Goal: Information Seeking & Learning: Get advice/opinions

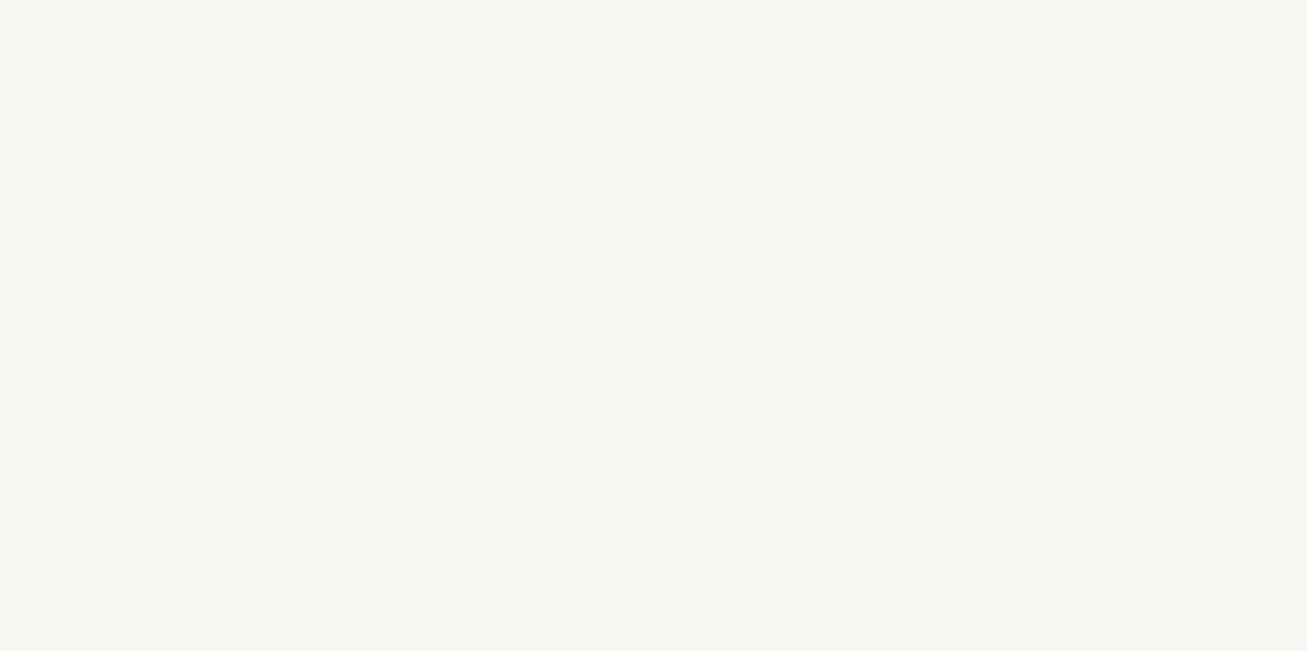
select select "US"
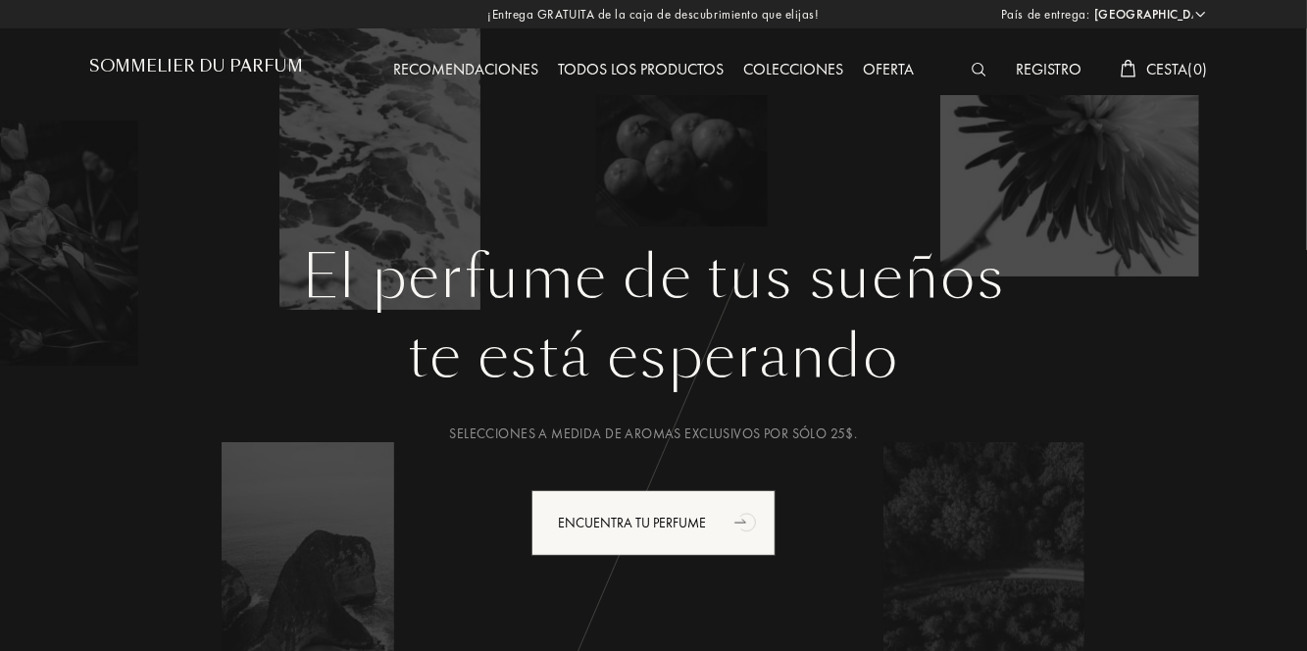
click at [479, 63] on div "Recomendaciones" at bounding box center [465, 70] width 165 height 25
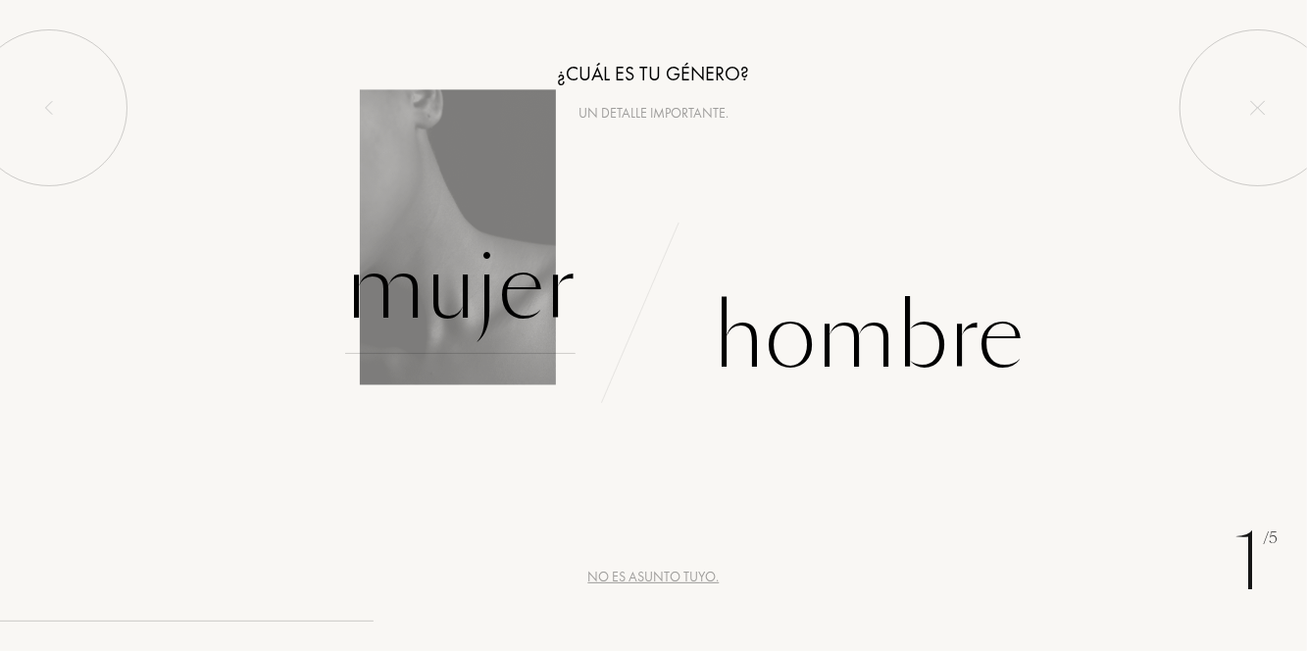
click at [520, 297] on div "Mujer" at bounding box center [460, 288] width 230 height 132
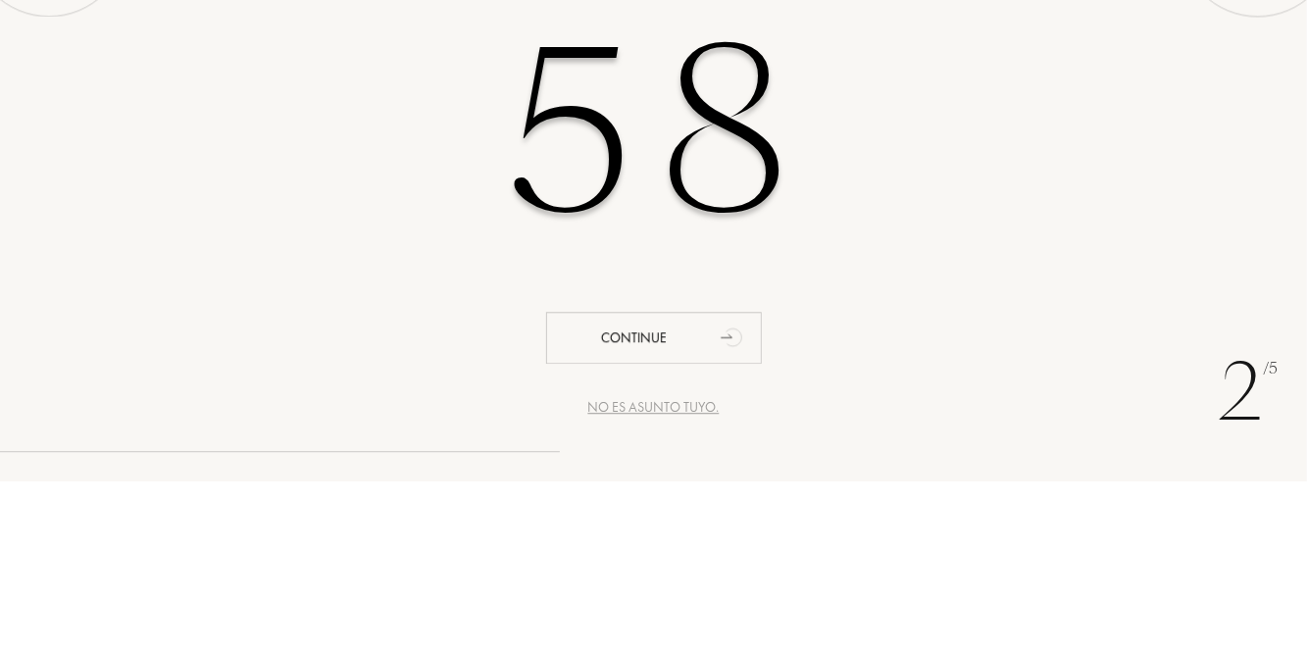
type input "58"
click at [998, 310] on div "58" at bounding box center [653, 302] width 1307 height 338
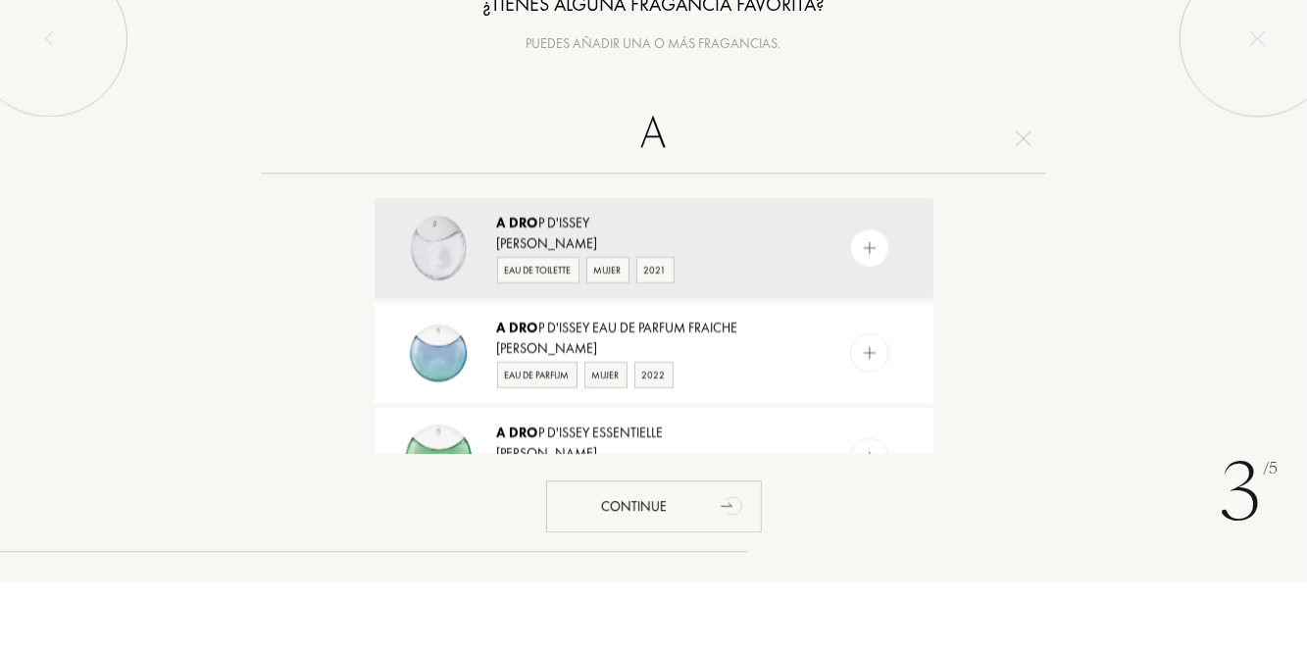
type input "A"
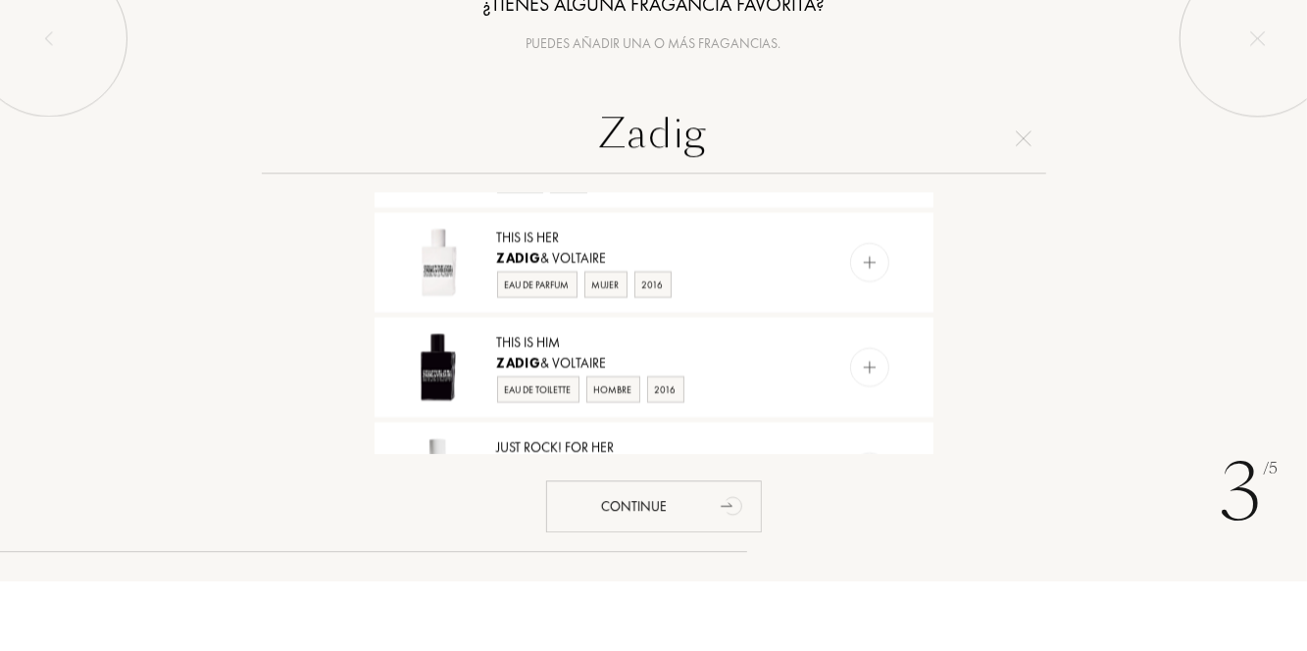
scroll to position [1049, 0]
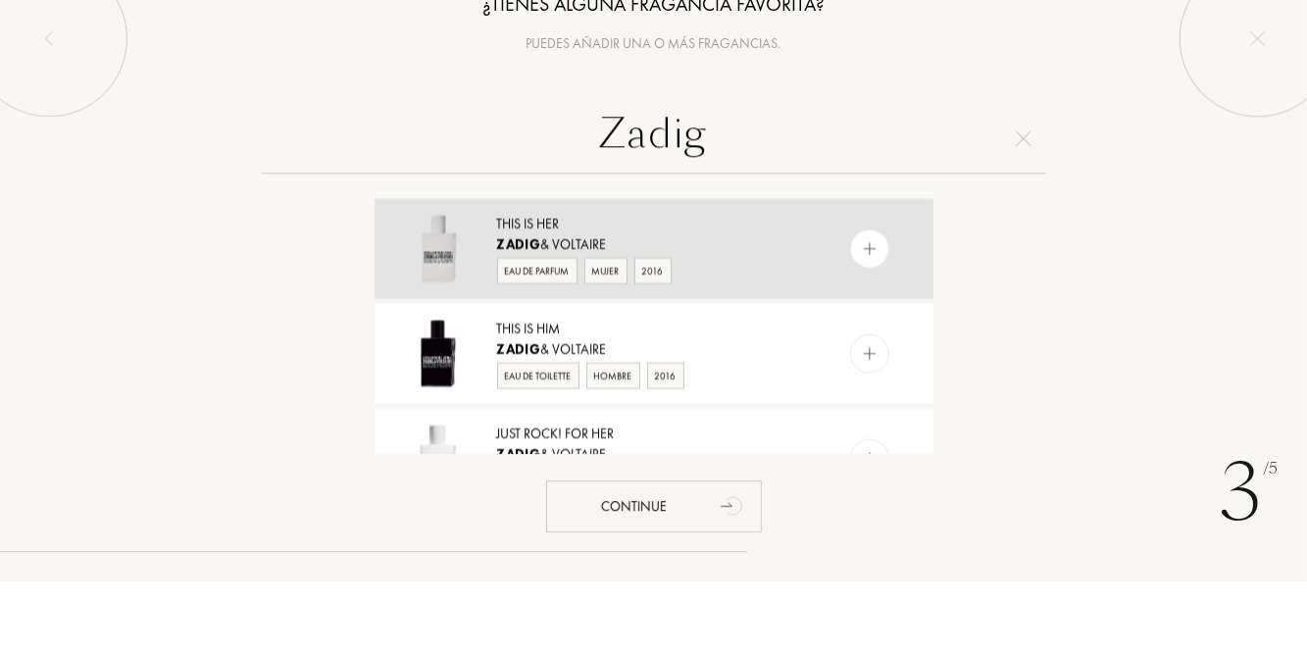
type input "Zadig"
click at [440, 309] on img at bounding box center [438, 317] width 69 height 69
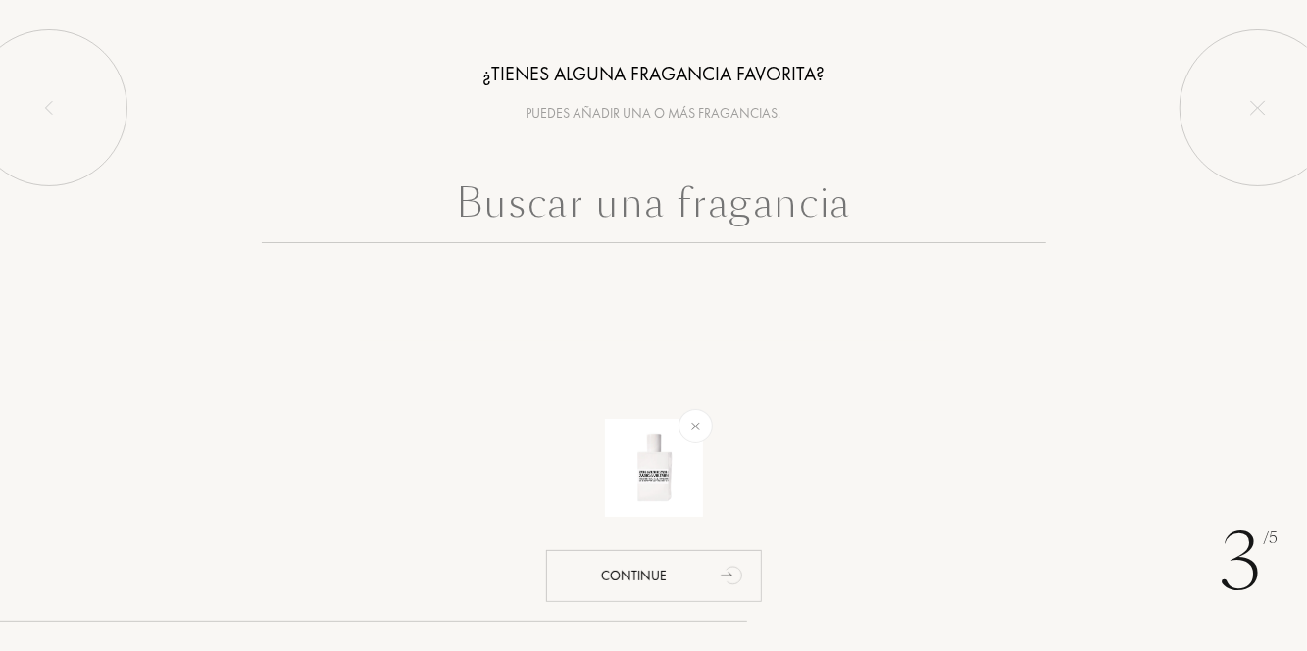
scroll to position [0, 0]
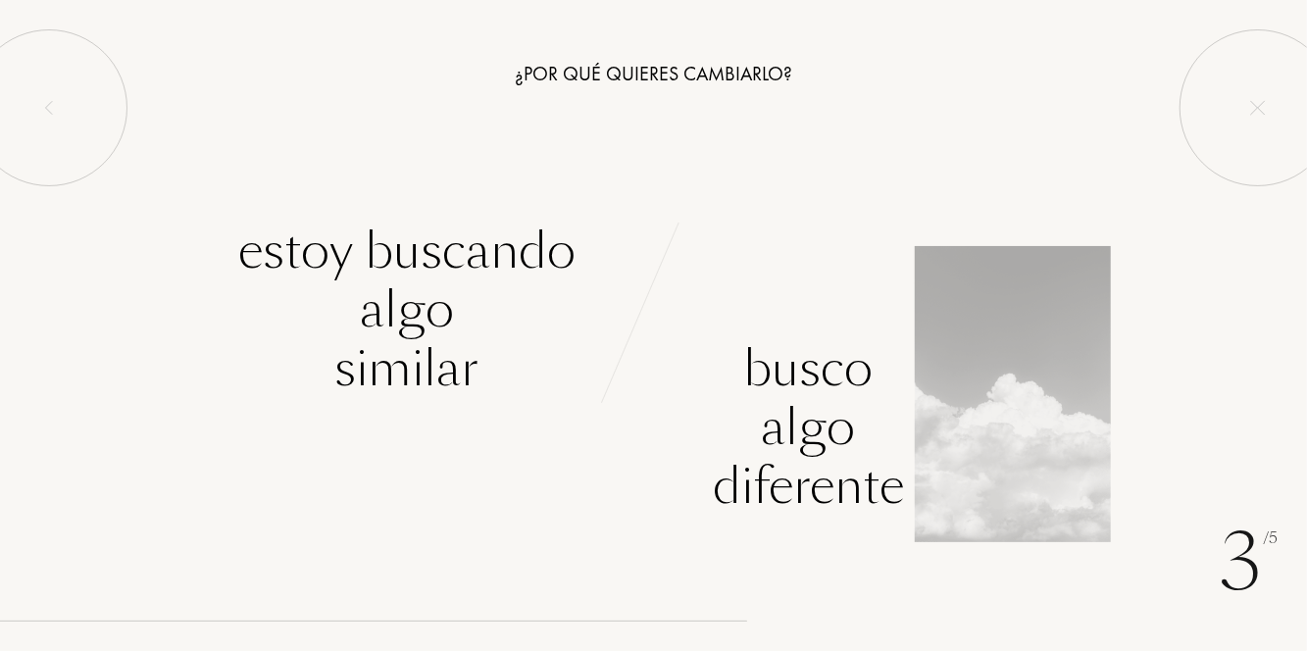
click at [811, 431] on div "Busco algo diferente" at bounding box center [808, 427] width 191 height 176
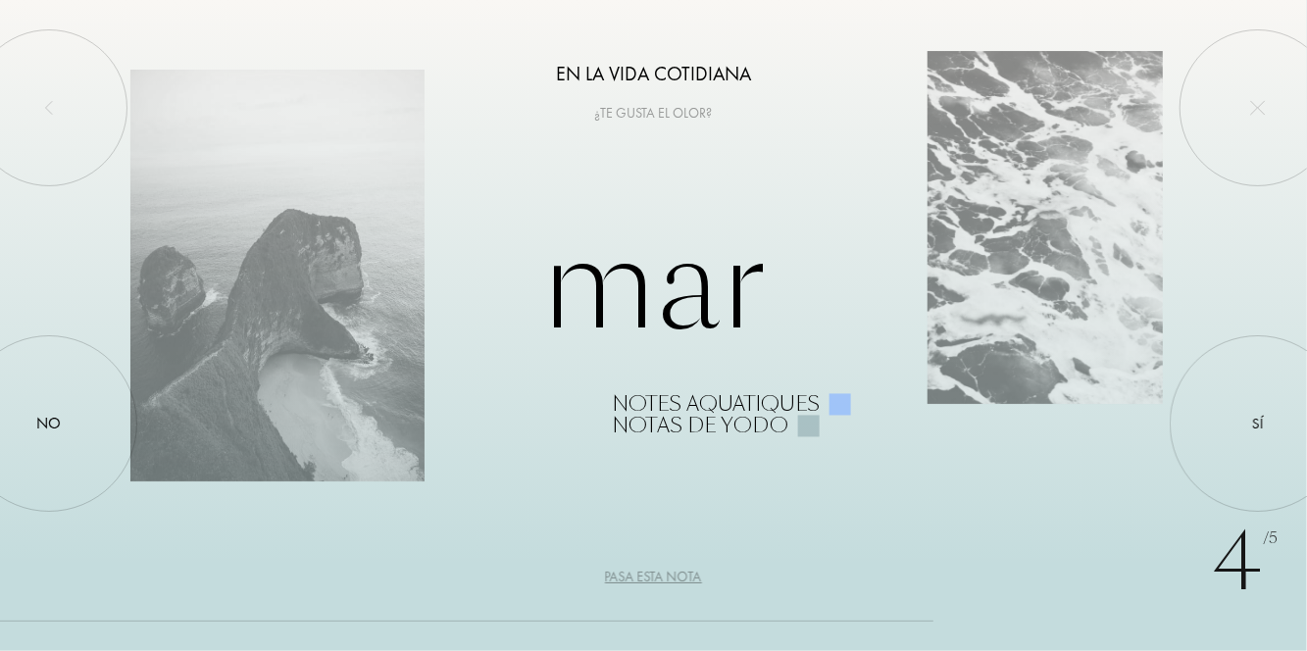
click at [674, 576] on div "Pasa esta nota" at bounding box center [653, 577] width 97 height 21
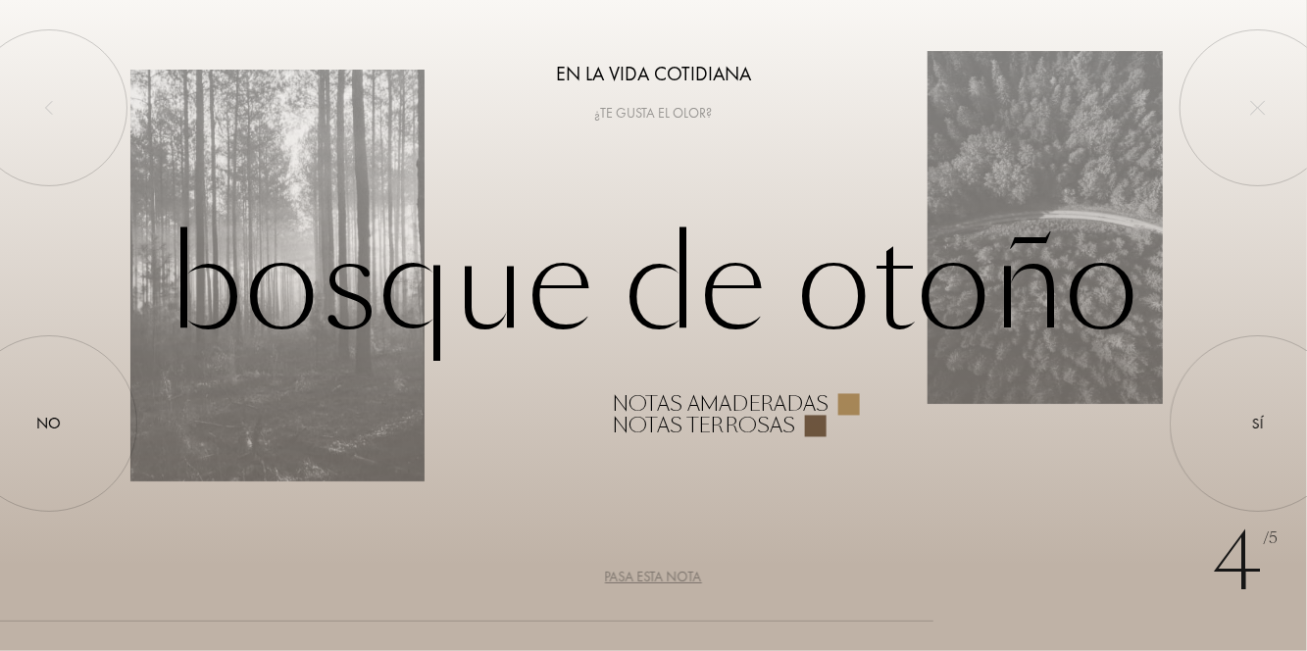
click at [673, 582] on div "Pasa esta nota" at bounding box center [653, 577] width 97 height 21
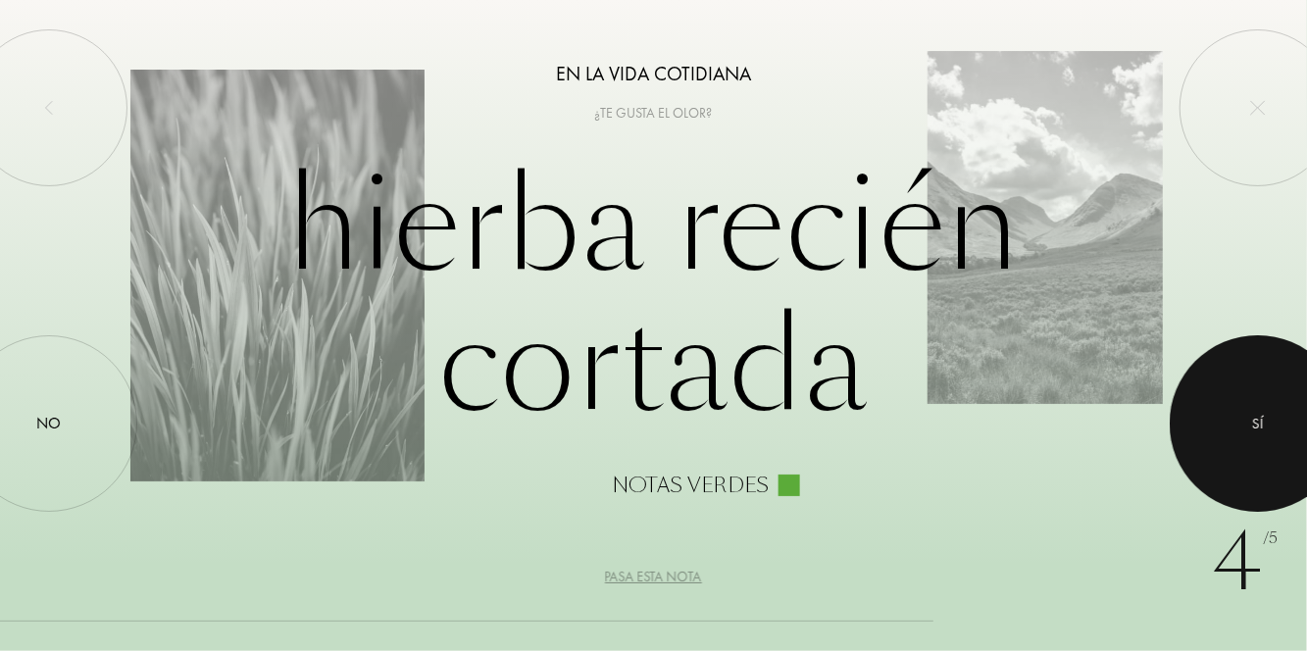
click at [1249, 423] on div "Sí" at bounding box center [1258, 423] width 176 height 176
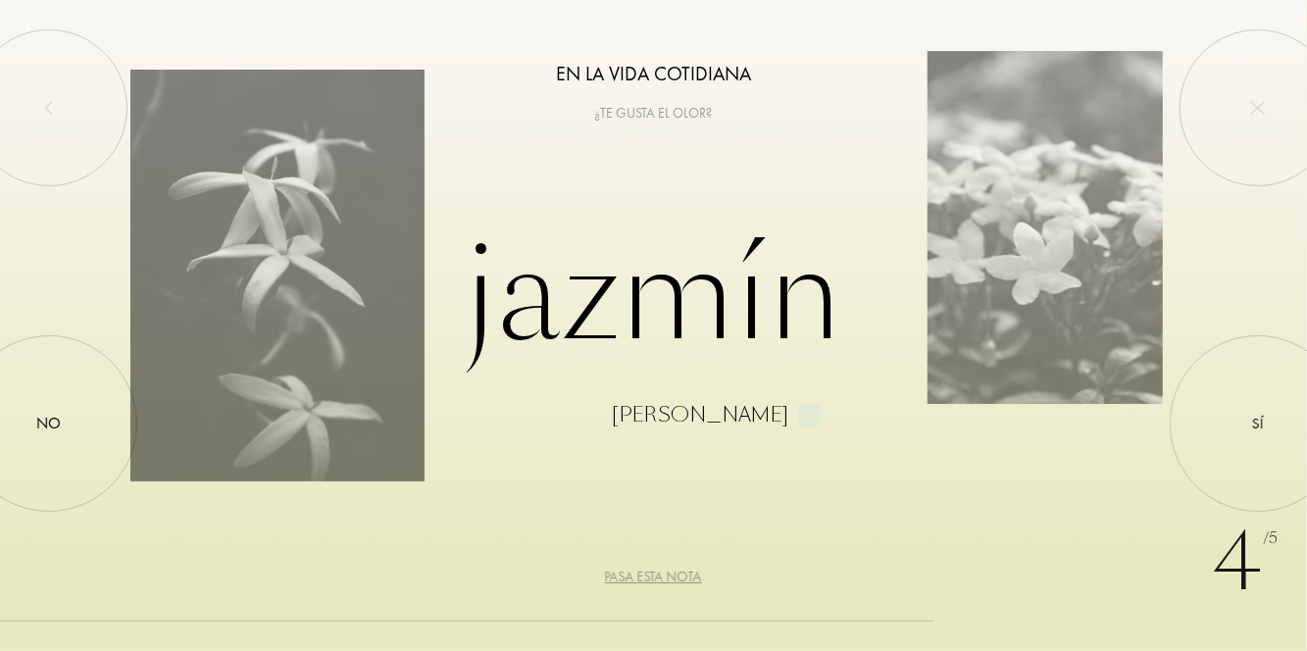
click at [686, 582] on div "Pasa esta nota" at bounding box center [653, 577] width 97 height 21
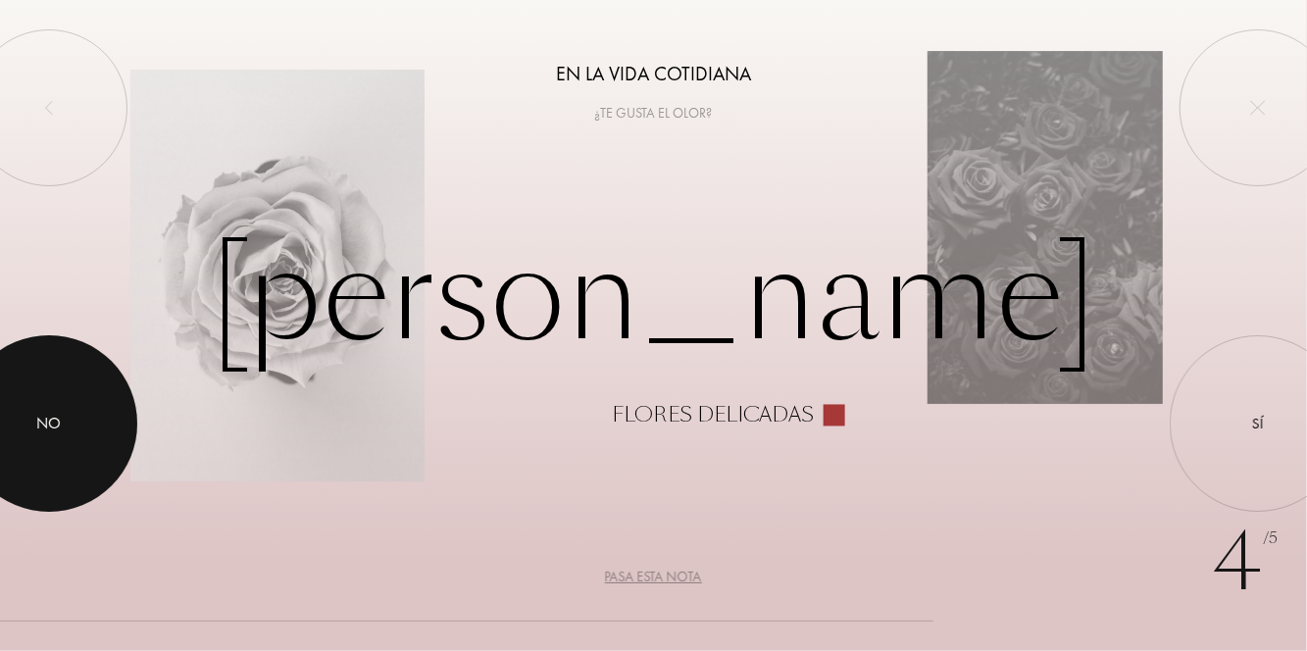
click at [43, 455] on div "No" at bounding box center [49, 423] width 176 height 176
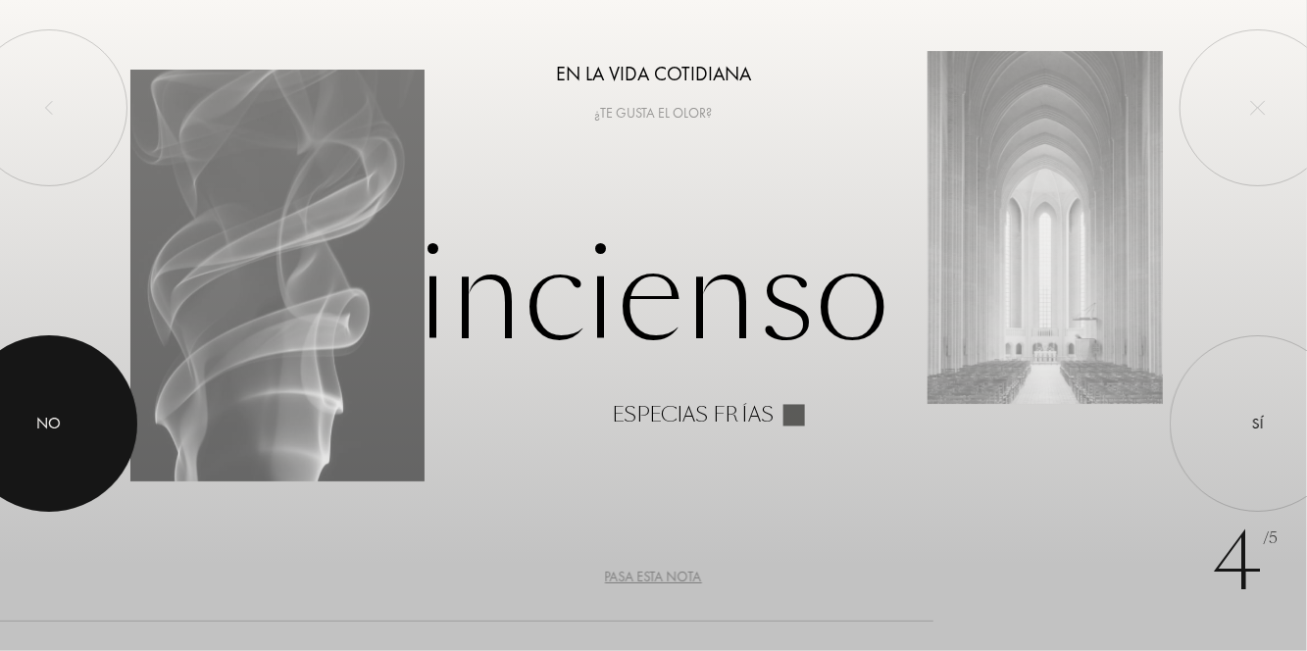
click at [63, 424] on div at bounding box center [49, 423] width 176 height 176
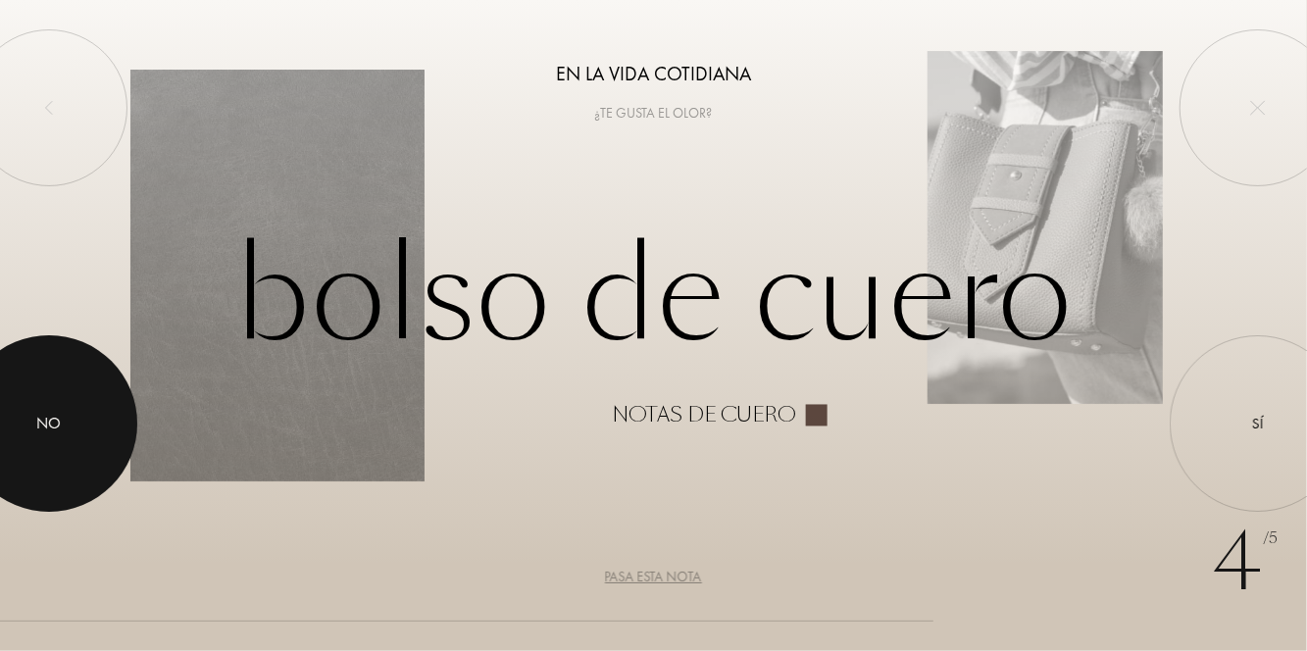
click at [82, 447] on div at bounding box center [49, 423] width 176 height 176
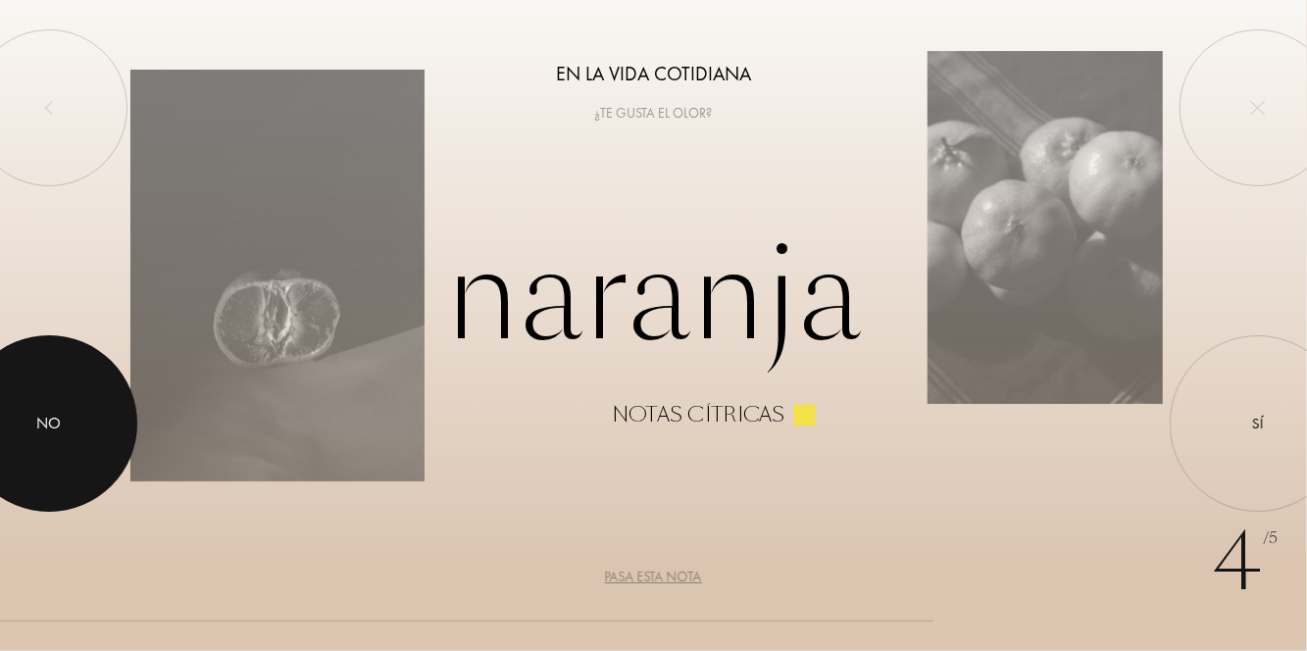
click at [78, 431] on div at bounding box center [49, 423] width 176 height 176
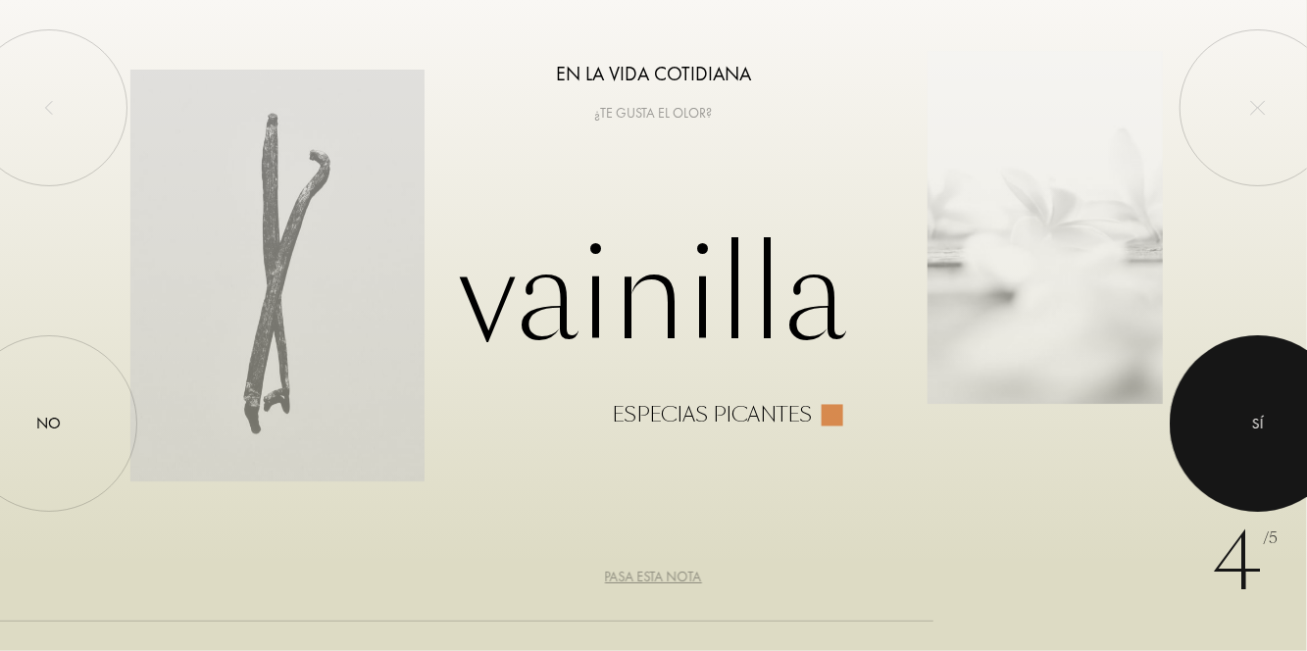
click at [1247, 433] on div "Sí" at bounding box center [1258, 423] width 176 height 176
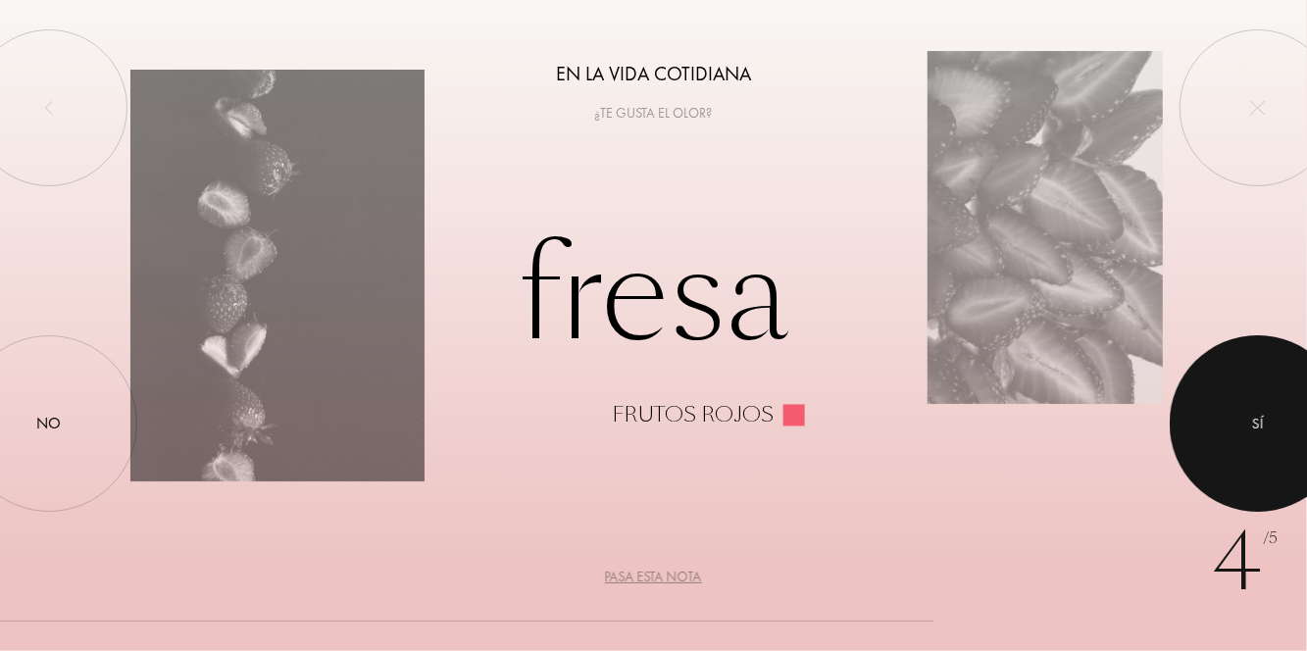
click at [1257, 412] on div "Sí" at bounding box center [1258, 423] width 12 height 23
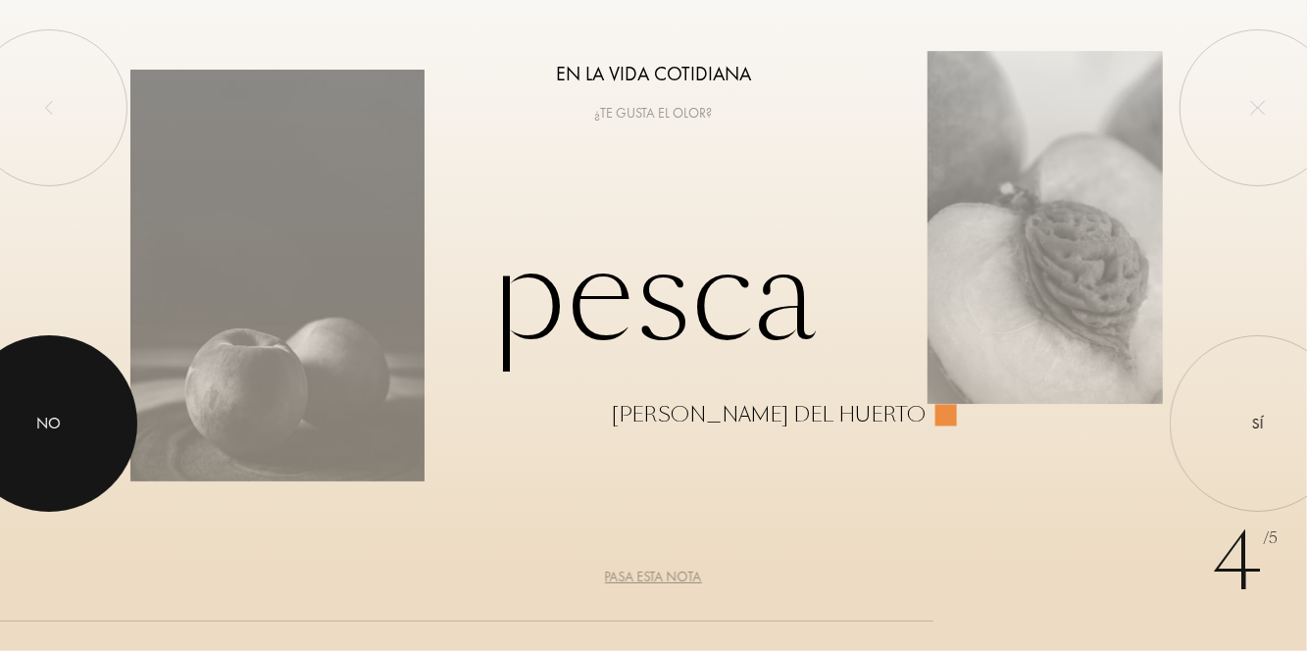
click at [49, 418] on div "No" at bounding box center [49, 424] width 25 height 24
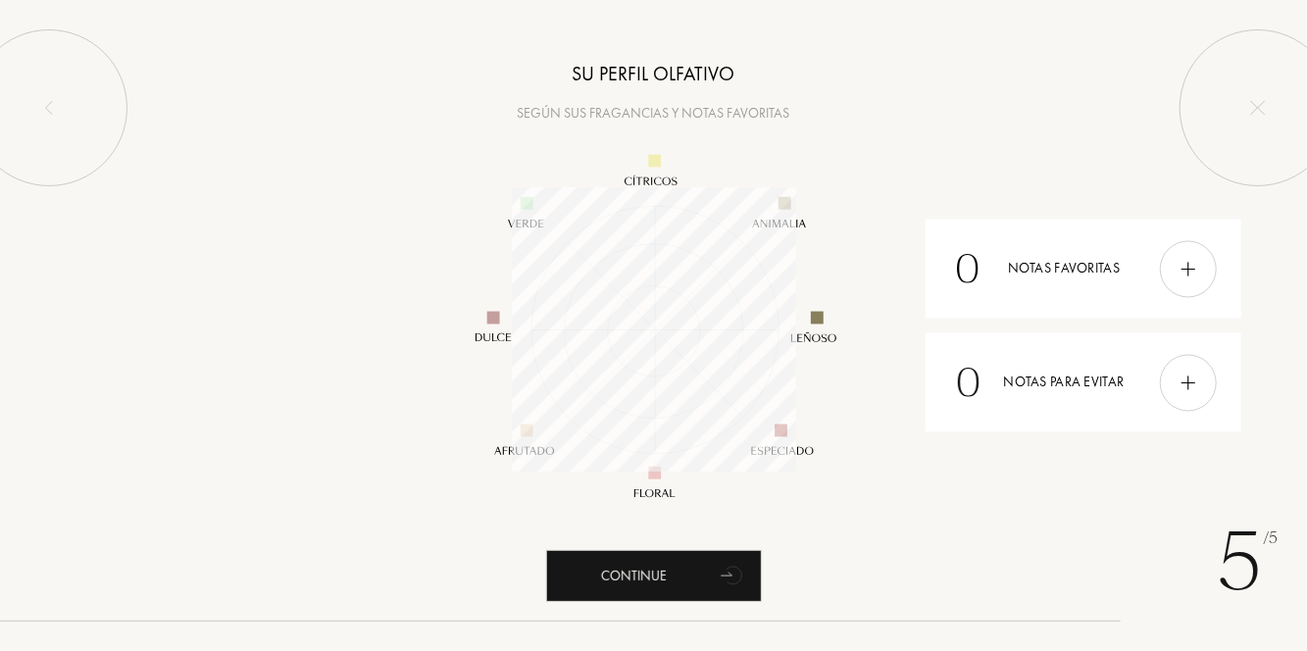
scroll to position [284, 284]
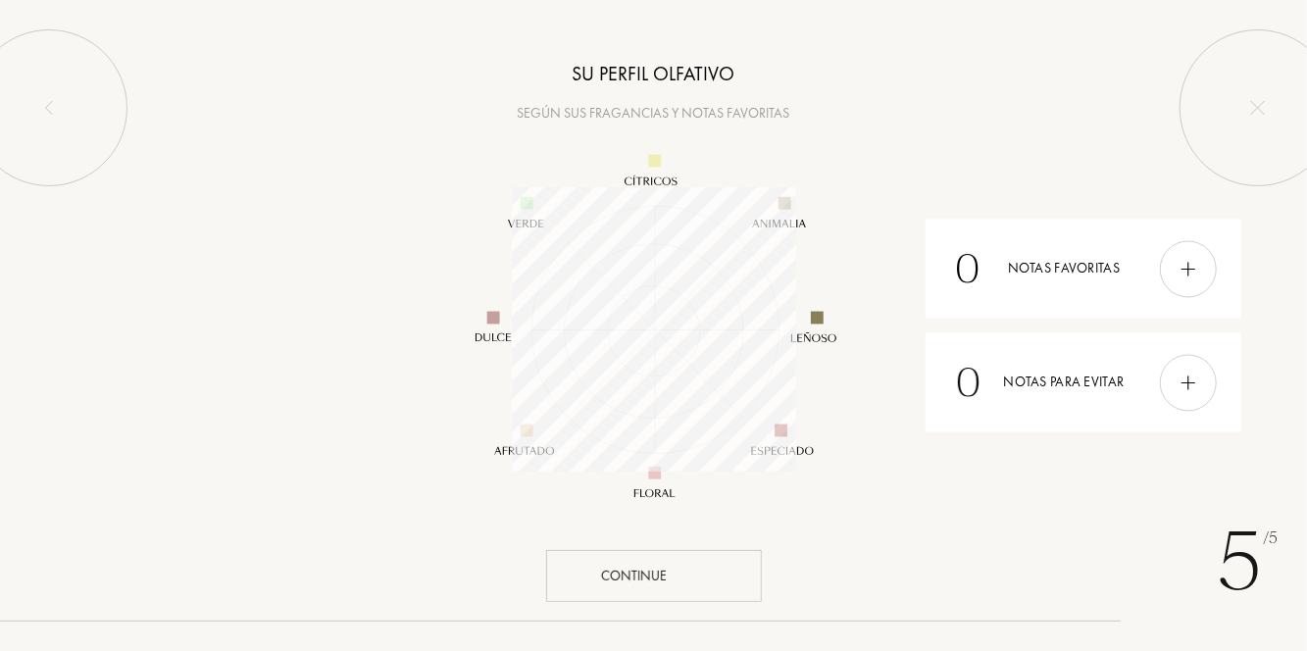
click at [639, 582] on div "Continue" at bounding box center [654, 576] width 216 height 52
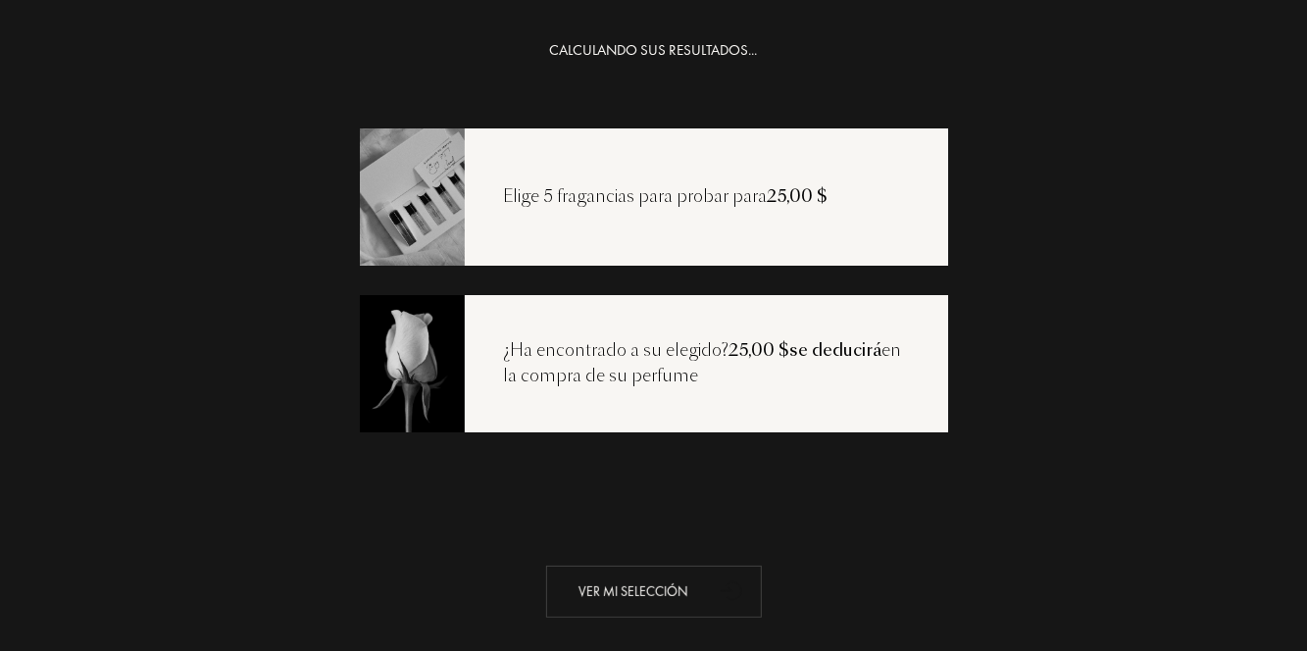
click at [643, 592] on div "Ver mi selección" at bounding box center [654, 592] width 216 height 52
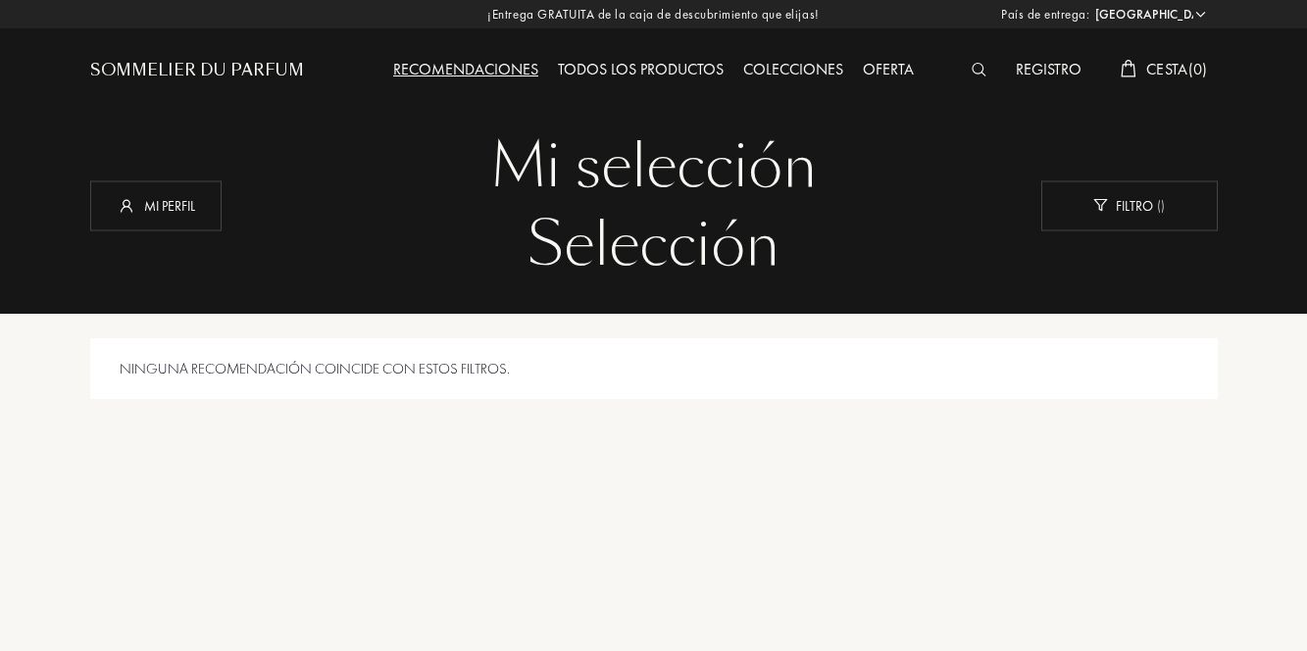
select select "US"
